Goal: Find specific page/section

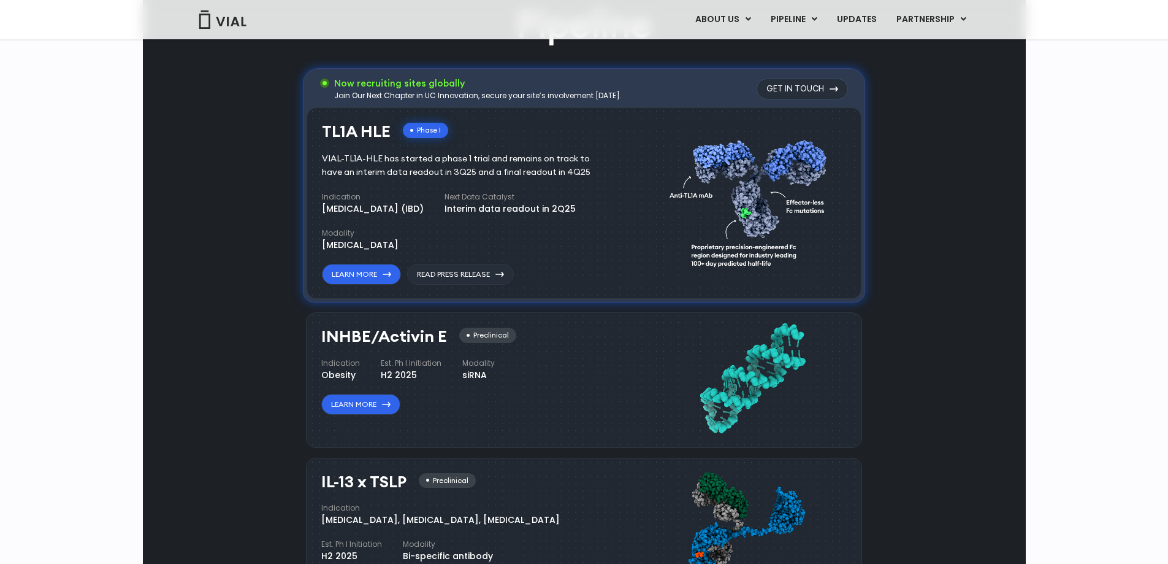
scroll to position [531, 0]
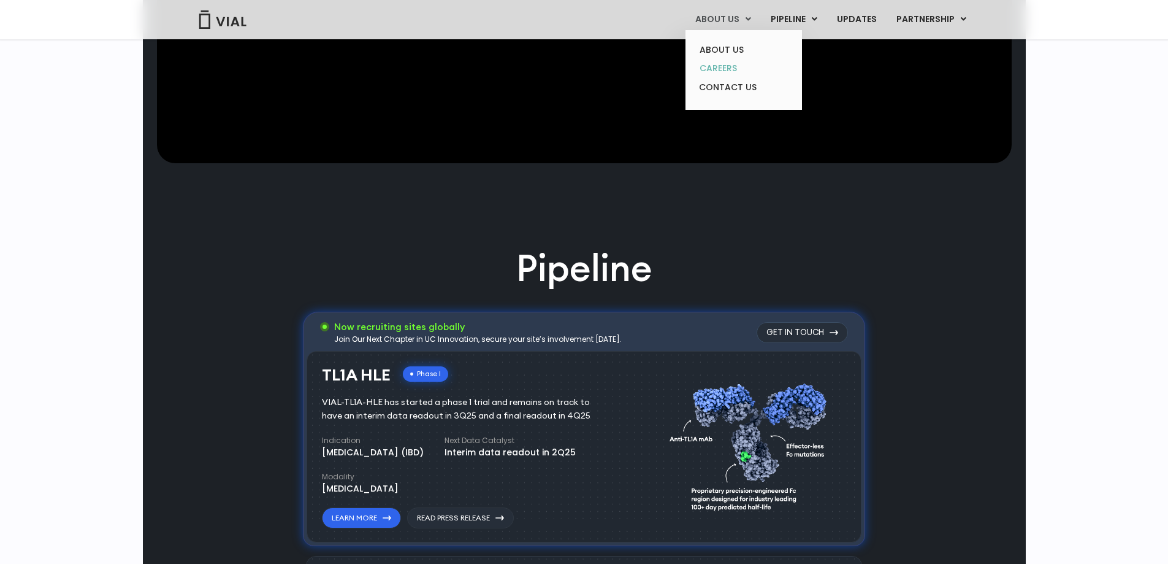
click at [726, 67] on link "CAREERS" at bounding box center [743, 68] width 107 height 19
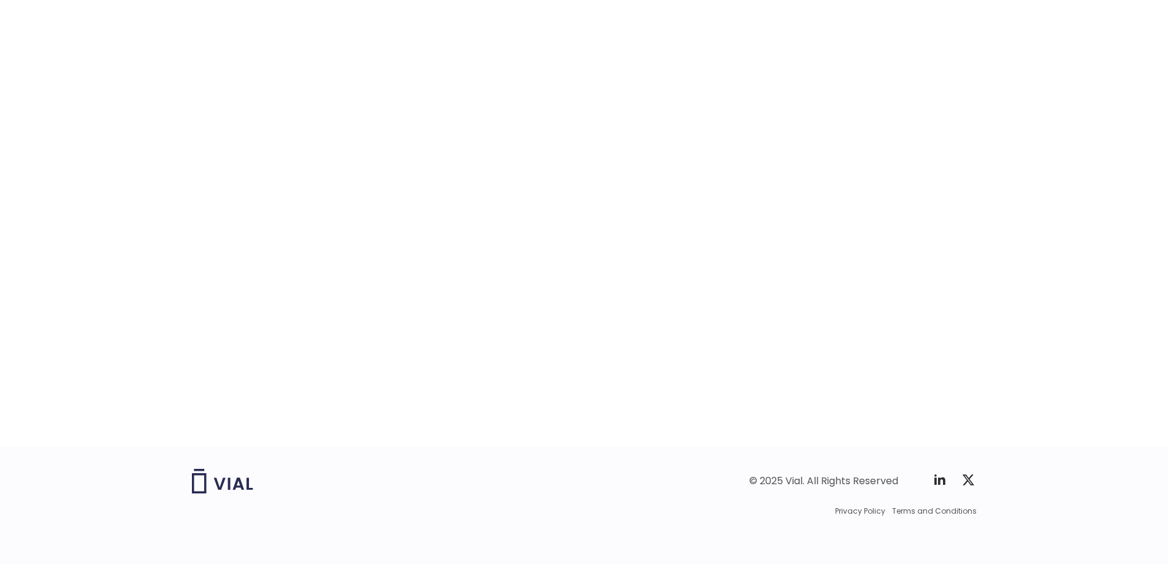
scroll to position [1841, 0]
